Goal: Complete application form

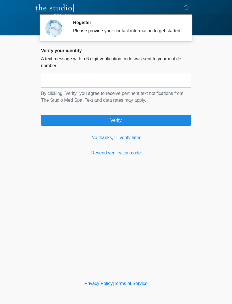
click at [126, 141] on link "No thanks, I'll verify later" at bounding box center [116, 137] width 150 height 7
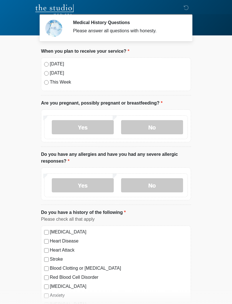
click at [48, 62] on div "[DATE]" at bounding box center [116, 64] width 144 height 7
click at [43, 58] on div "[DATE] [DATE] This Week" at bounding box center [116, 74] width 150 height 33
click at [159, 132] on label "No" at bounding box center [152, 127] width 62 height 14
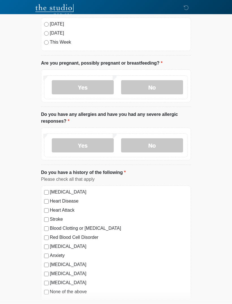
click at [150, 150] on label "No" at bounding box center [152, 146] width 62 height 14
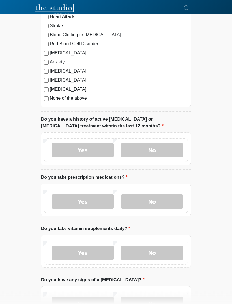
scroll to position [235, 0]
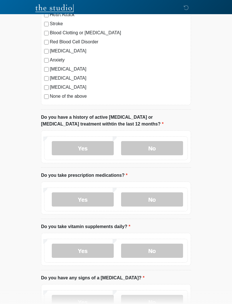
click at [162, 152] on label "No" at bounding box center [152, 148] width 62 height 14
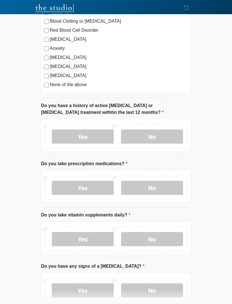
scroll to position [248, 0]
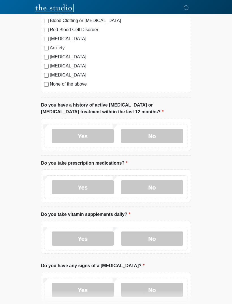
click at [171, 186] on label "No" at bounding box center [152, 187] width 62 height 14
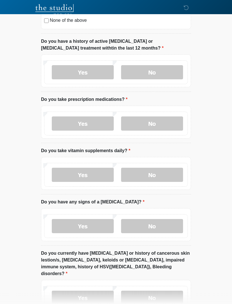
scroll to position [312, 0]
click at [65, 179] on label "Yes" at bounding box center [83, 174] width 62 height 14
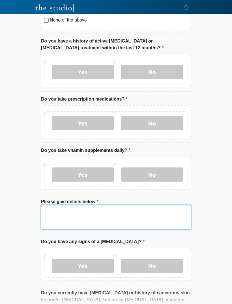
click at [51, 215] on textarea "Please give details below" at bounding box center [116, 217] width 150 height 24
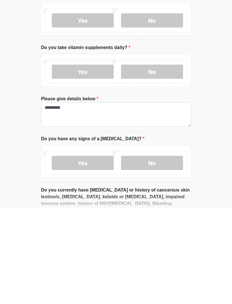
scroll to position [415, 0]
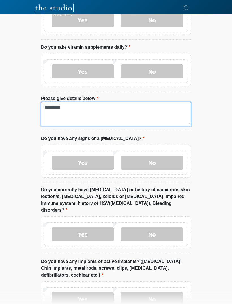
type textarea "********"
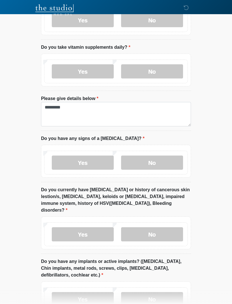
click at [165, 166] on label "No" at bounding box center [152, 163] width 62 height 14
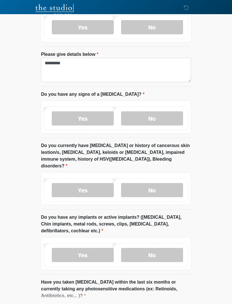
scroll to position [459, 0]
click at [167, 183] on label "No" at bounding box center [152, 190] width 62 height 14
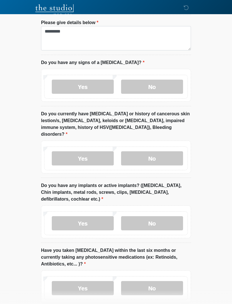
scroll to position [514, 0]
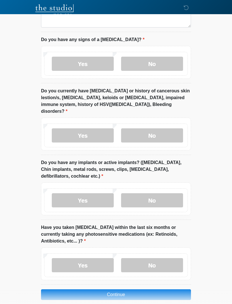
click at [155, 193] on label "No" at bounding box center [152, 200] width 62 height 14
click at [160, 253] on div "Yes No" at bounding box center [116, 265] width 144 height 24
click at [159, 253] on div "Yes No" at bounding box center [116, 265] width 144 height 24
click at [180, 290] on button "Continue" at bounding box center [116, 294] width 150 height 11
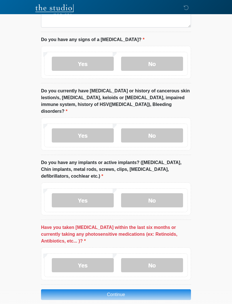
click at [159, 258] on label "No" at bounding box center [152, 265] width 62 height 14
click at [159, 262] on label "No" at bounding box center [152, 265] width 62 height 14
click at [176, 291] on button "Continue" at bounding box center [116, 294] width 150 height 11
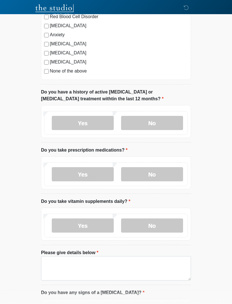
scroll to position [0, 0]
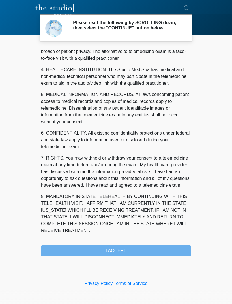
click at [161, 260] on div "‎ ‎ Please read the following by SCROLLING down, then select the "CONTINUE" but…" at bounding box center [116, 140] width 170 height 268
click at [149, 250] on button "I ACCEPT" at bounding box center [116, 250] width 150 height 11
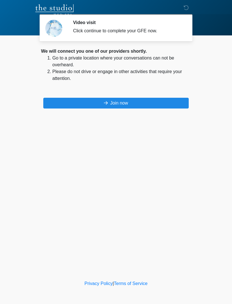
click at [173, 105] on button "Join now" at bounding box center [116, 103] width 146 height 11
